Goal: Information Seeking & Learning: Learn about a topic

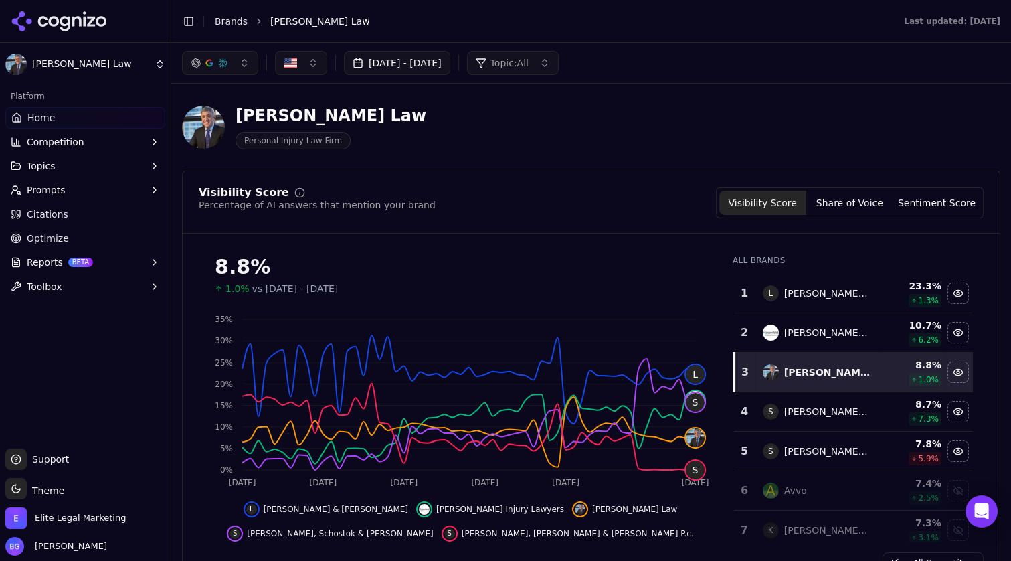
scroll to position [56, 0]
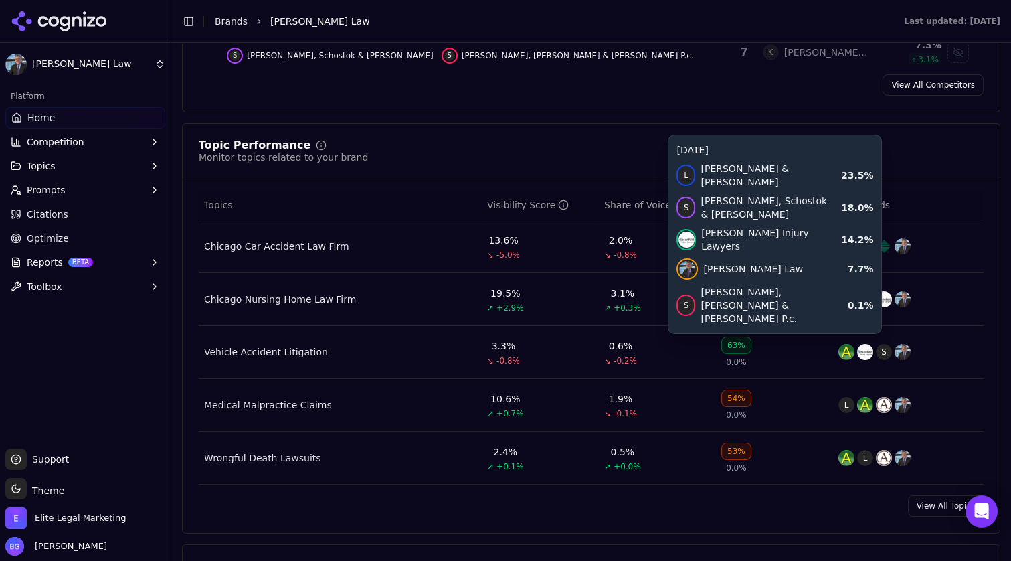
scroll to position [506, 0]
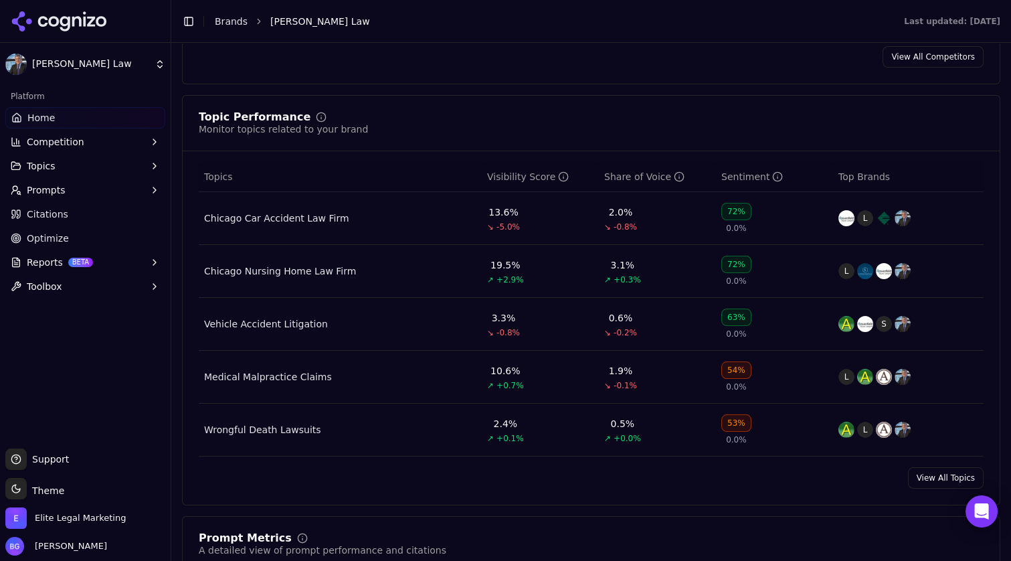
click at [304, 219] on div "Chicago Car Accident Law Firm" at bounding box center [276, 217] width 145 height 13
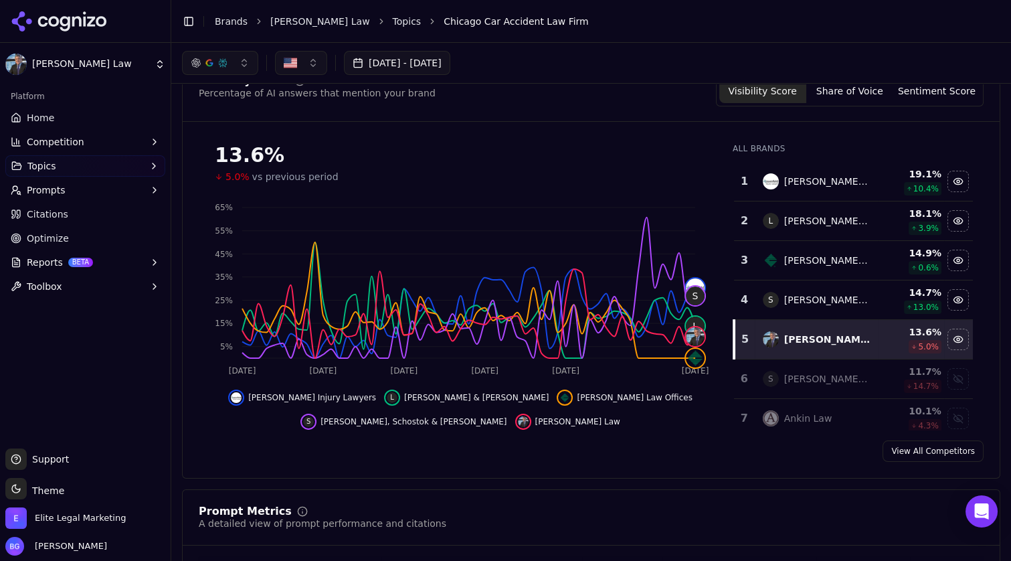
scroll to position [54, 0]
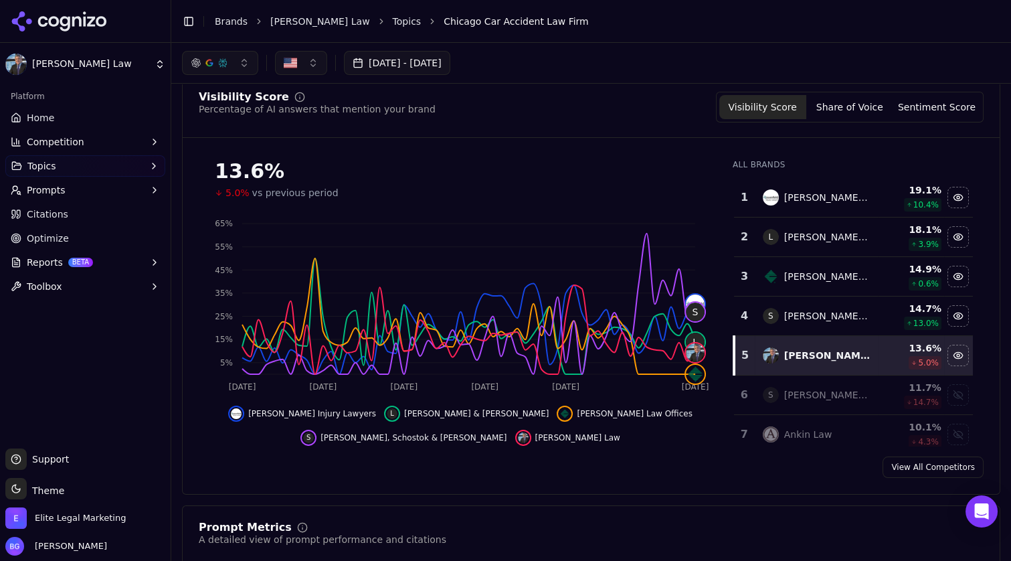
click at [100, 169] on button "Topics" at bounding box center [85, 165] width 160 height 21
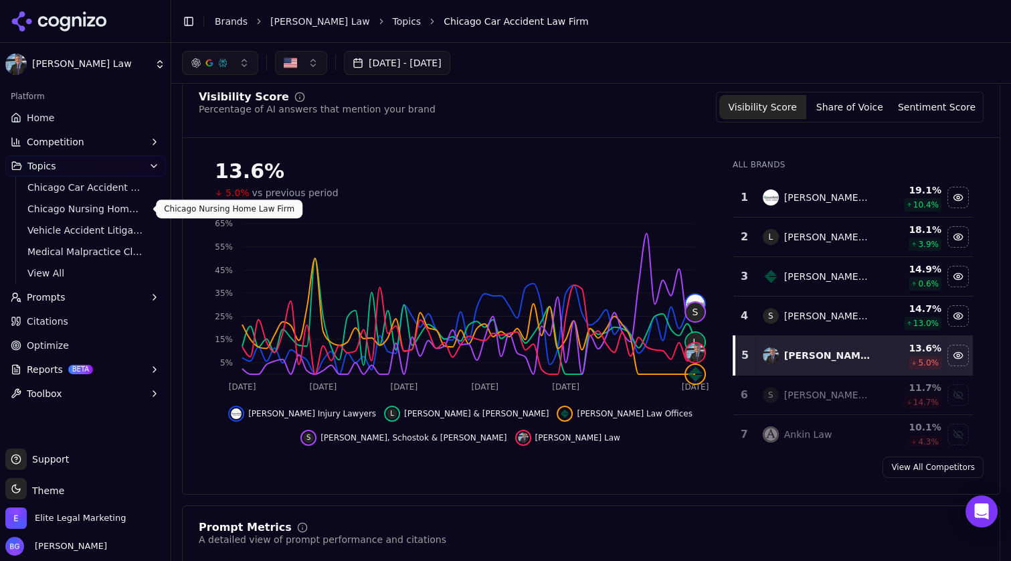
click at [94, 210] on span "Chicago Nursing Home Law Firm" at bounding box center [85, 208] width 116 height 13
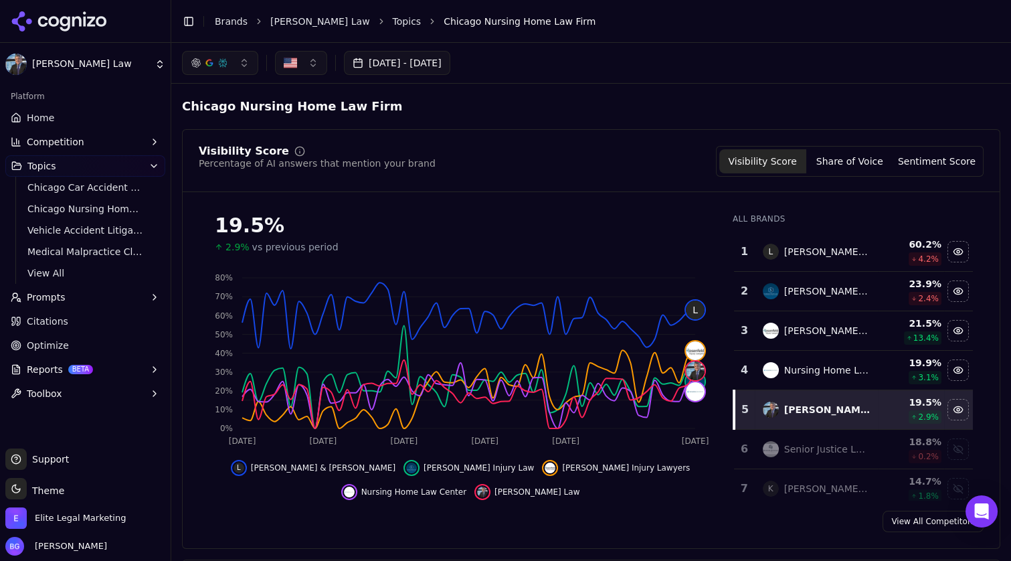
click at [215, 54] on button "button" at bounding box center [220, 63] width 76 height 24
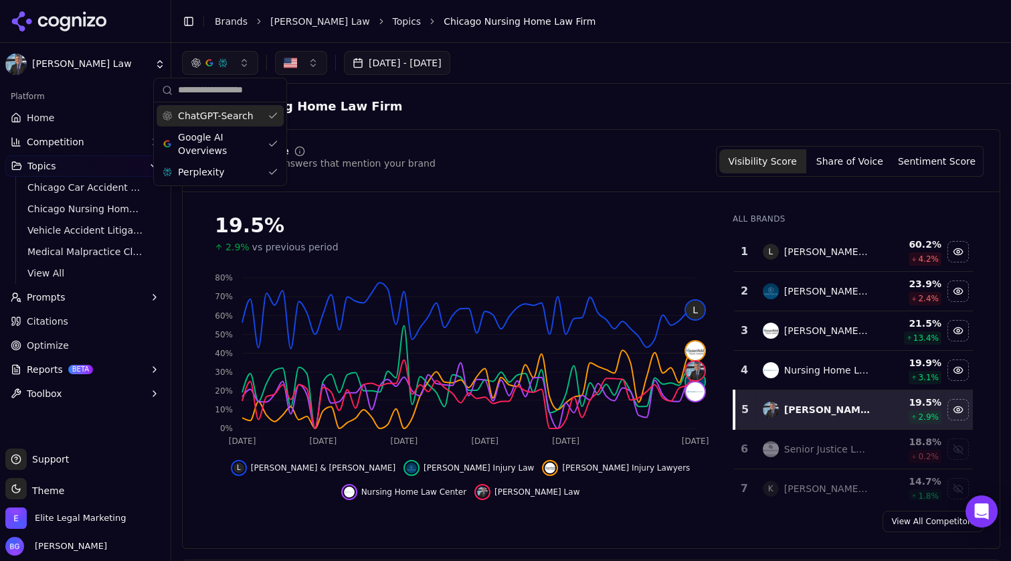
click at [261, 122] on div "ChatGPT-Search" at bounding box center [220, 115] width 127 height 21
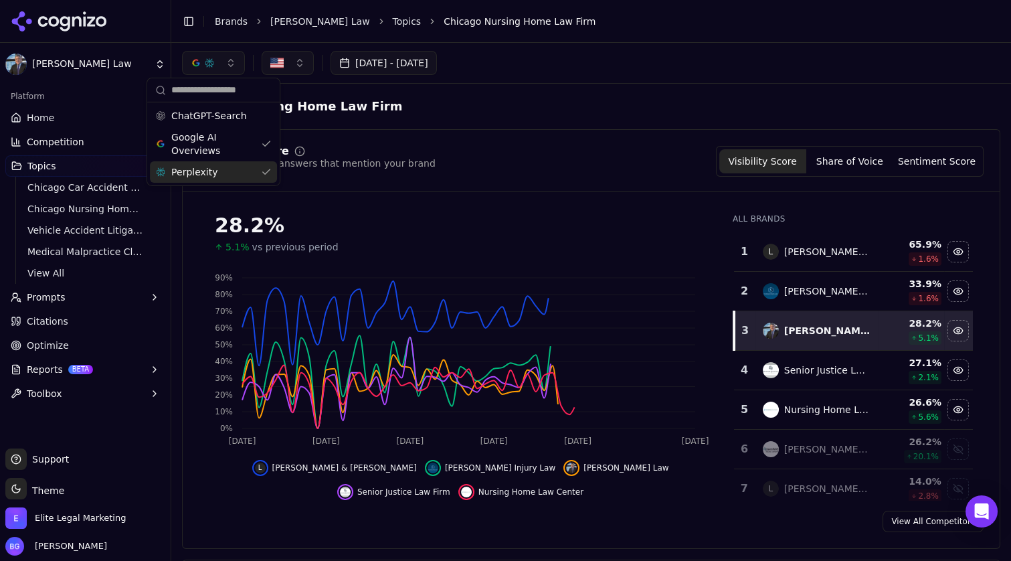
click at [266, 171] on div "Perplexity" at bounding box center [213, 171] width 127 height 21
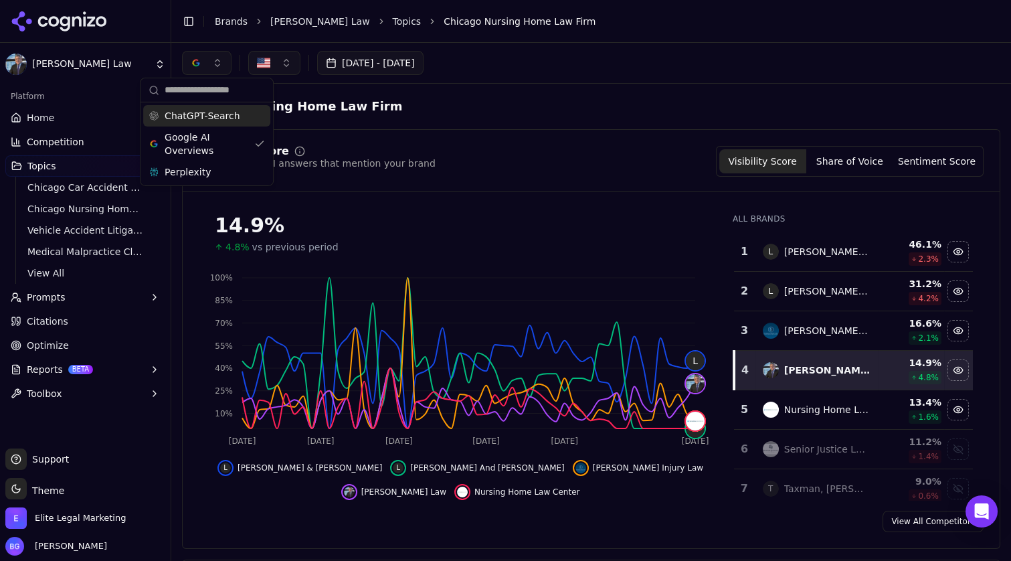
click at [193, 118] on span "ChatGPT-Search" at bounding box center [202, 115] width 75 height 13
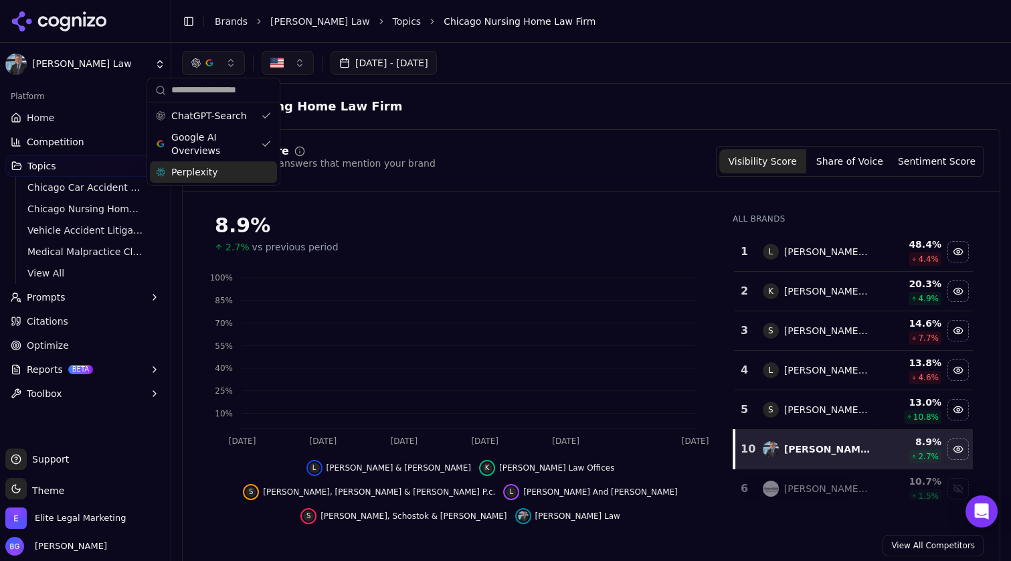
click at [191, 176] on span "Perplexity" at bounding box center [194, 171] width 46 height 13
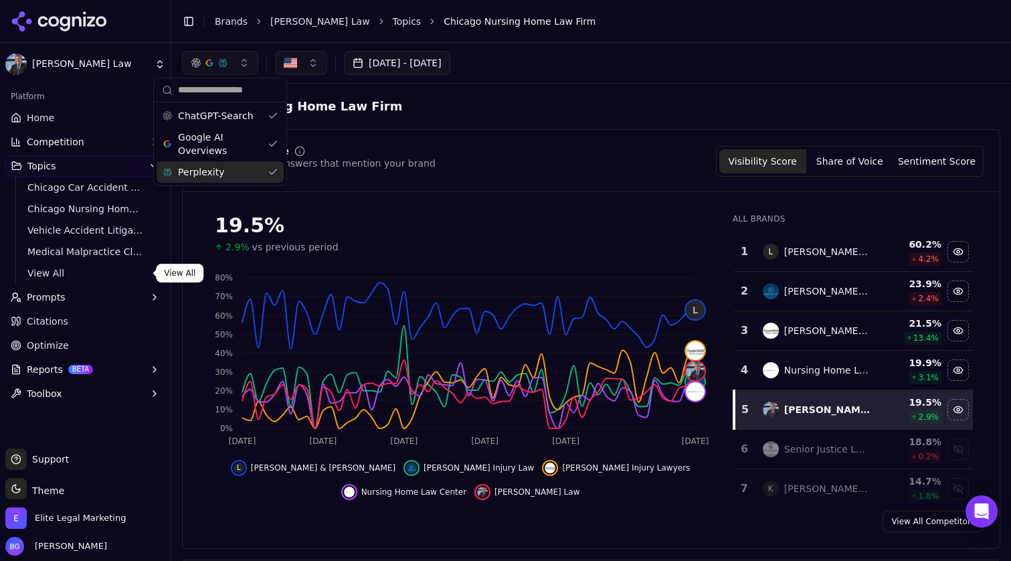
click at [56, 271] on span "View All" at bounding box center [85, 272] width 116 height 13
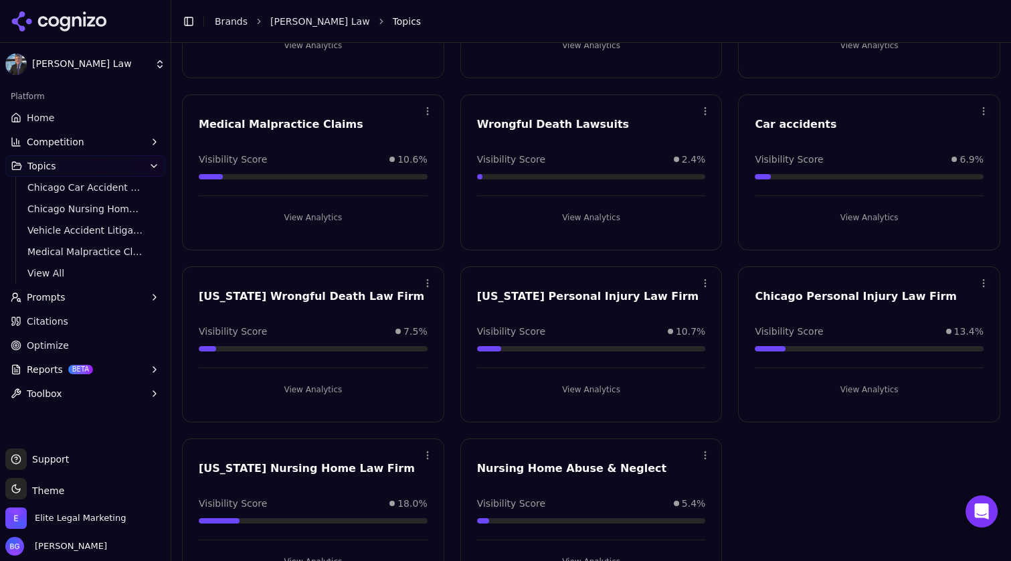
scroll to position [215, 0]
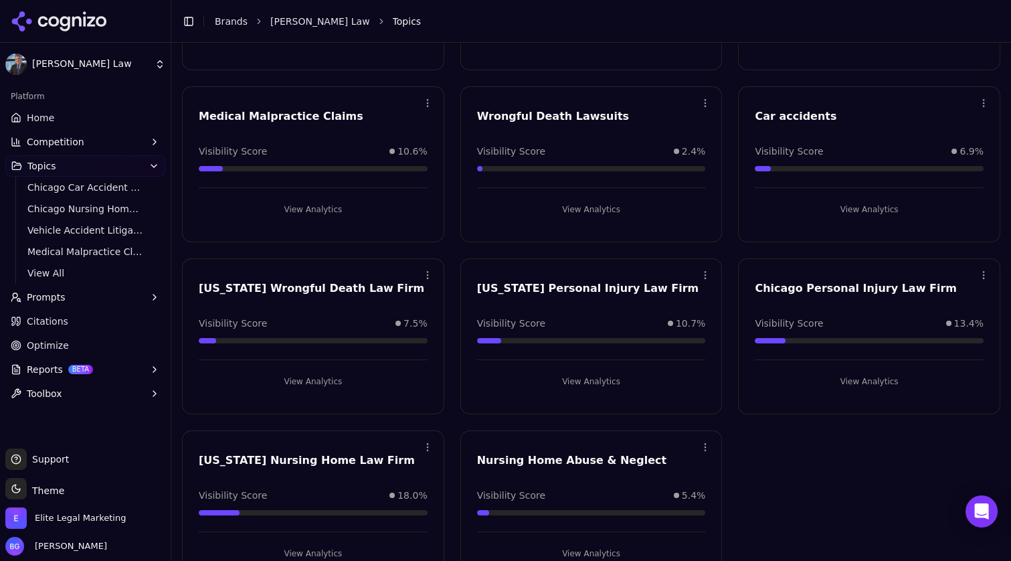
click at [852, 379] on button "View Analytics" at bounding box center [869, 381] width 229 height 21
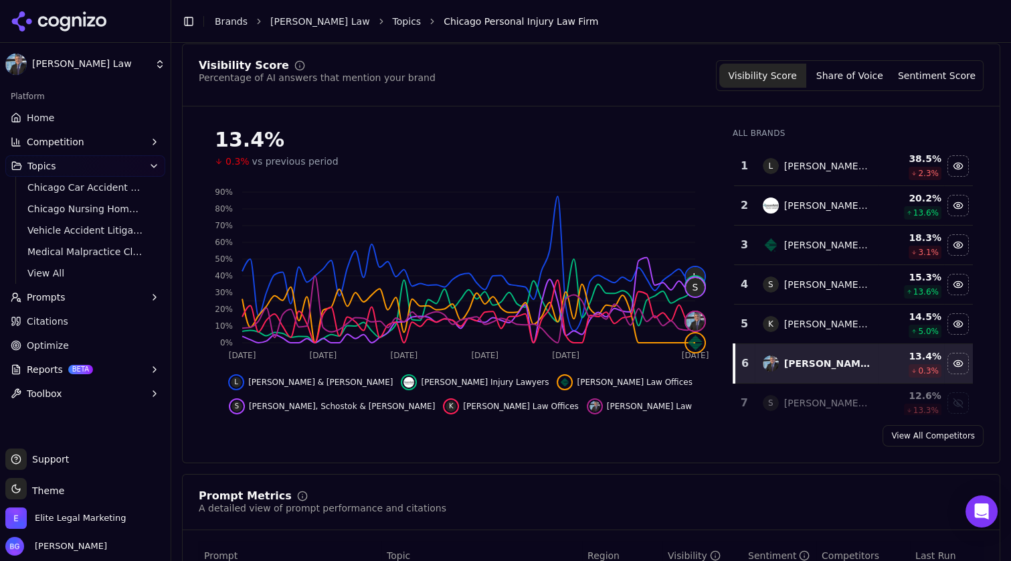
scroll to position [471, 0]
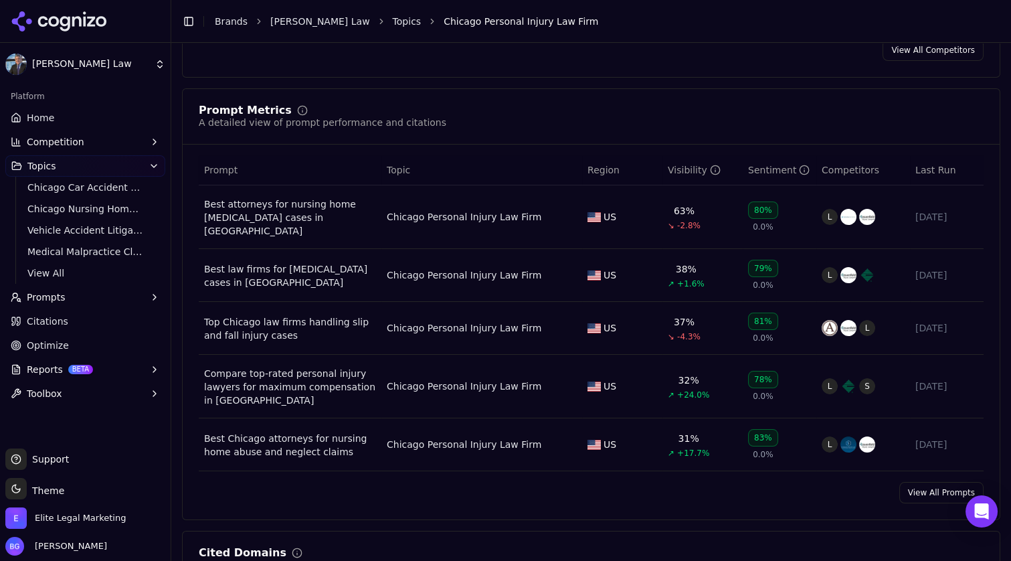
click at [689, 171] on div "Visibility" at bounding box center [694, 169] width 53 height 13
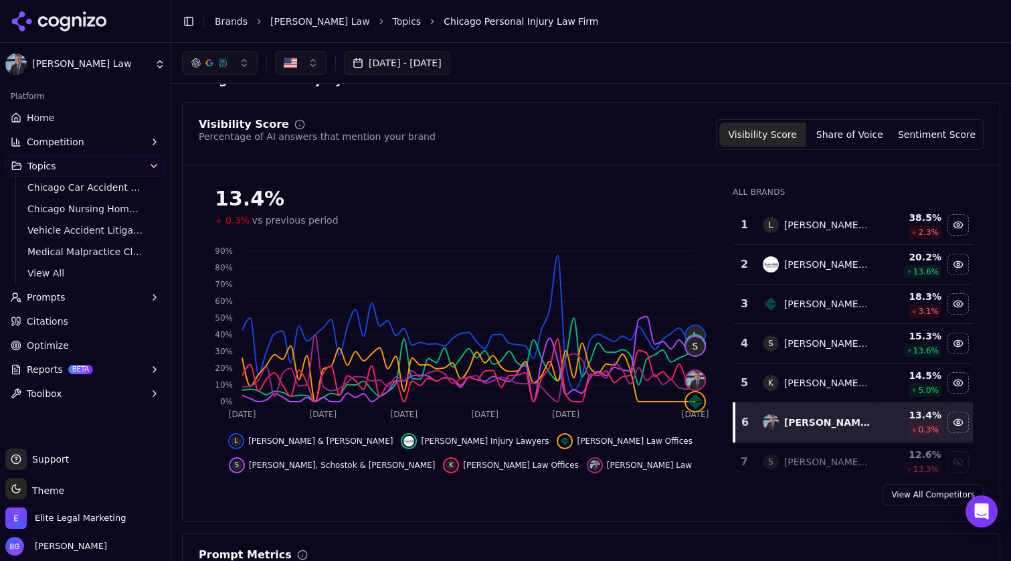
scroll to position [0, 0]
